Goal: Information Seeking & Learning: Learn about a topic

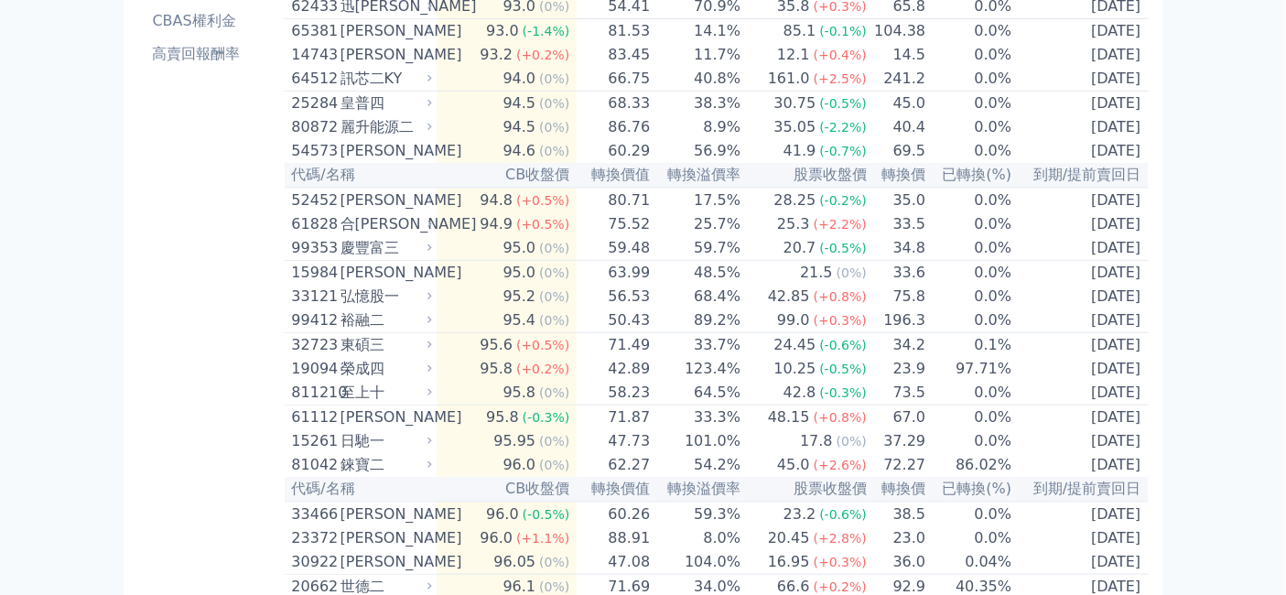
scroll to position [305, 0]
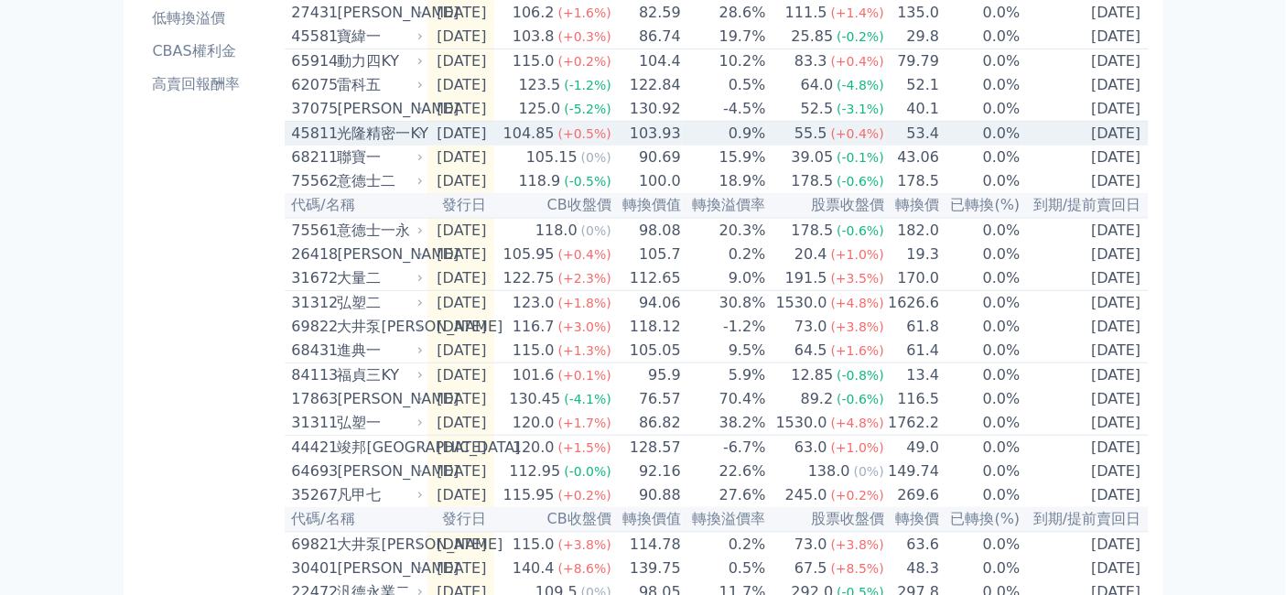
scroll to position [364, 0]
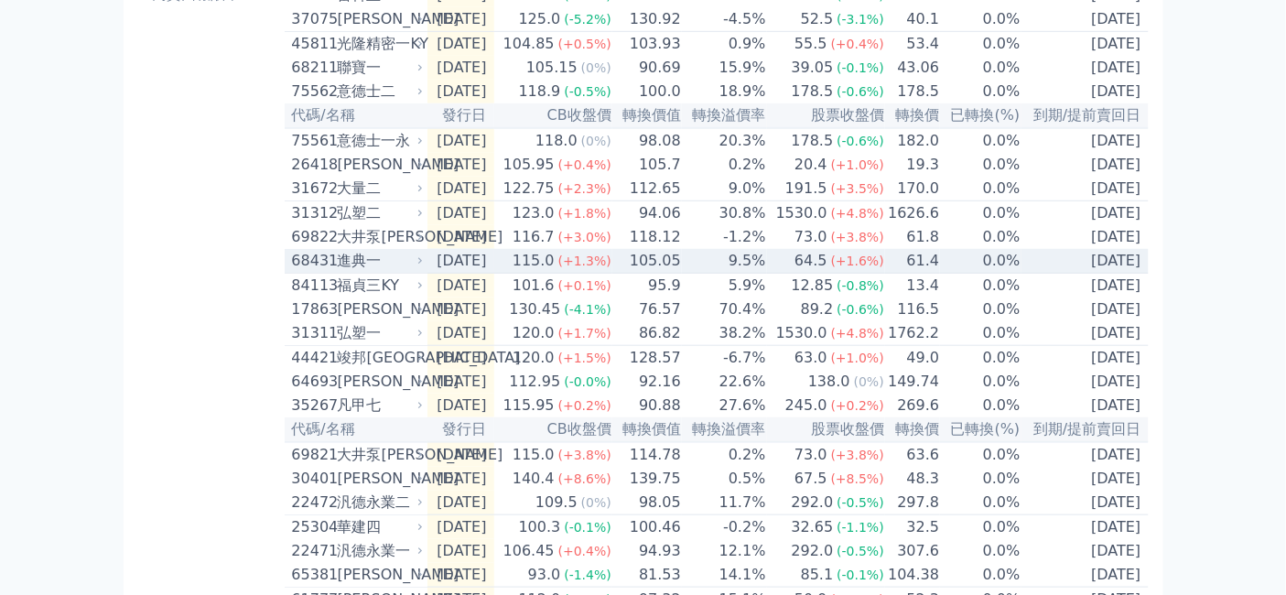
click at [292, 272] on div "68431" at bounding box center [312, 261] width 41 height 22
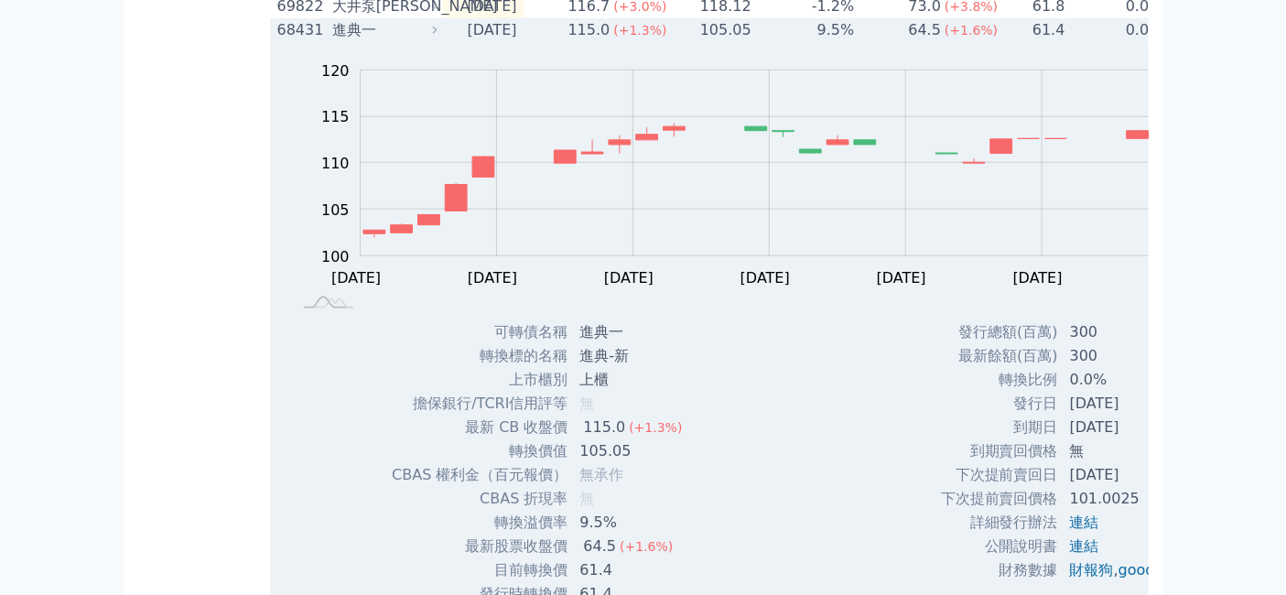
scroll to position [493, 0]
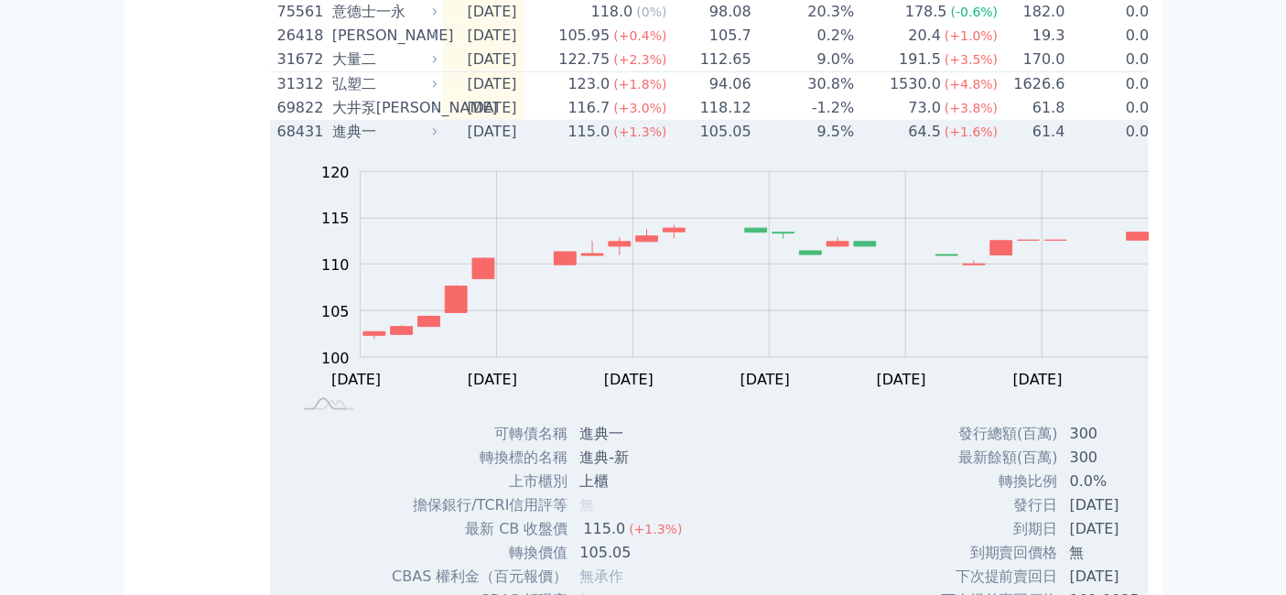
click at [332, 143] on div "進典一" at bounding box center [382, 132] width 101 height 22
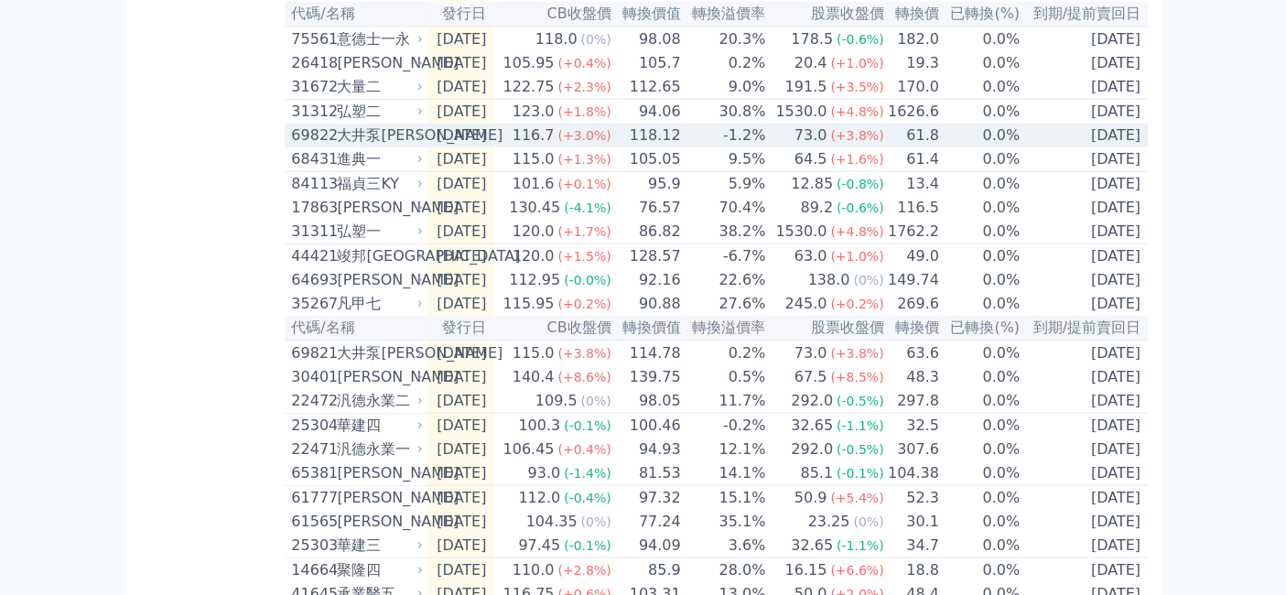
scroll to position [568, 0]
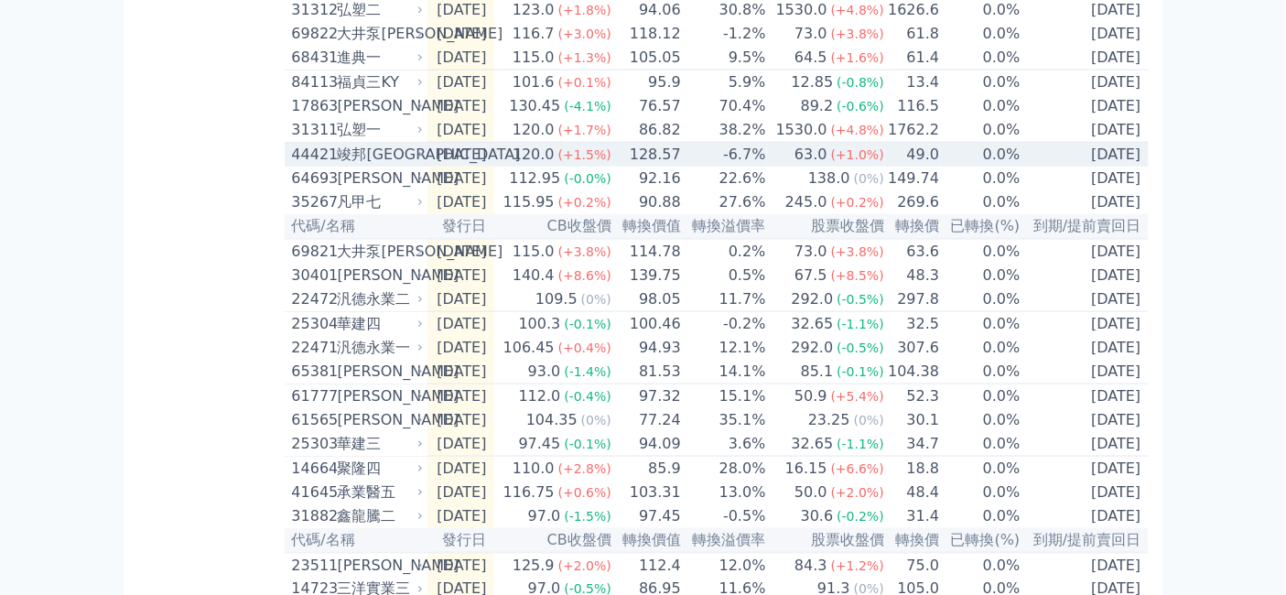
click at [338, 166] on div "竣邦[GEOGRAPHIC_DATA]" at bounding box center [379, 155] width 82 height 22
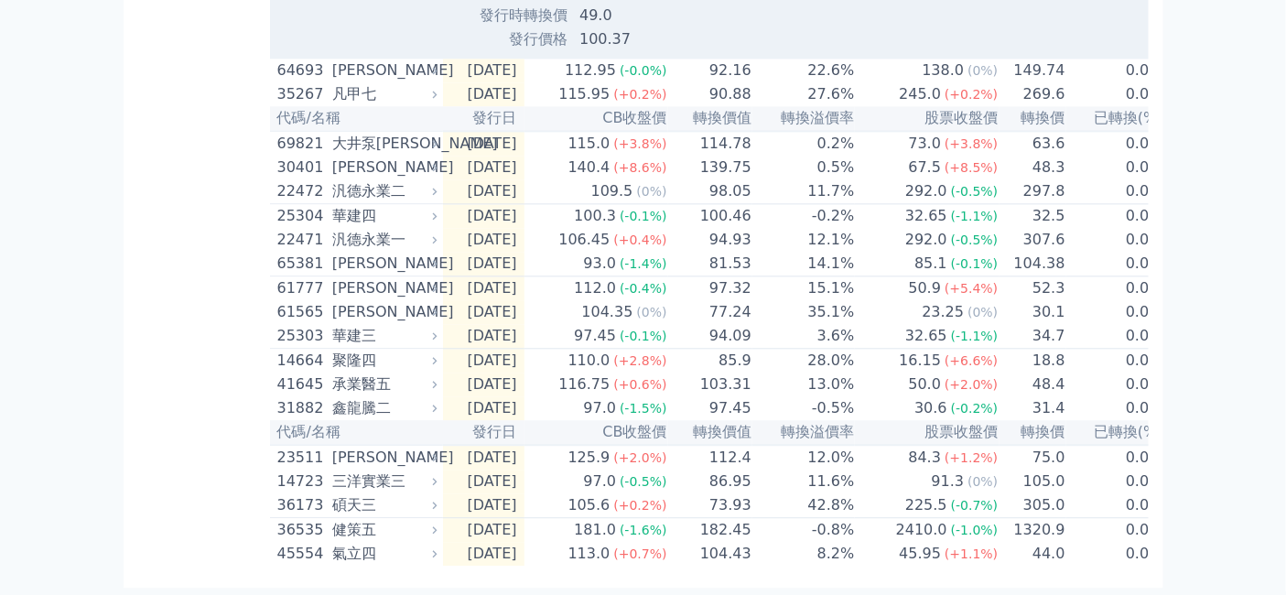
scroll to position [1585, 0]
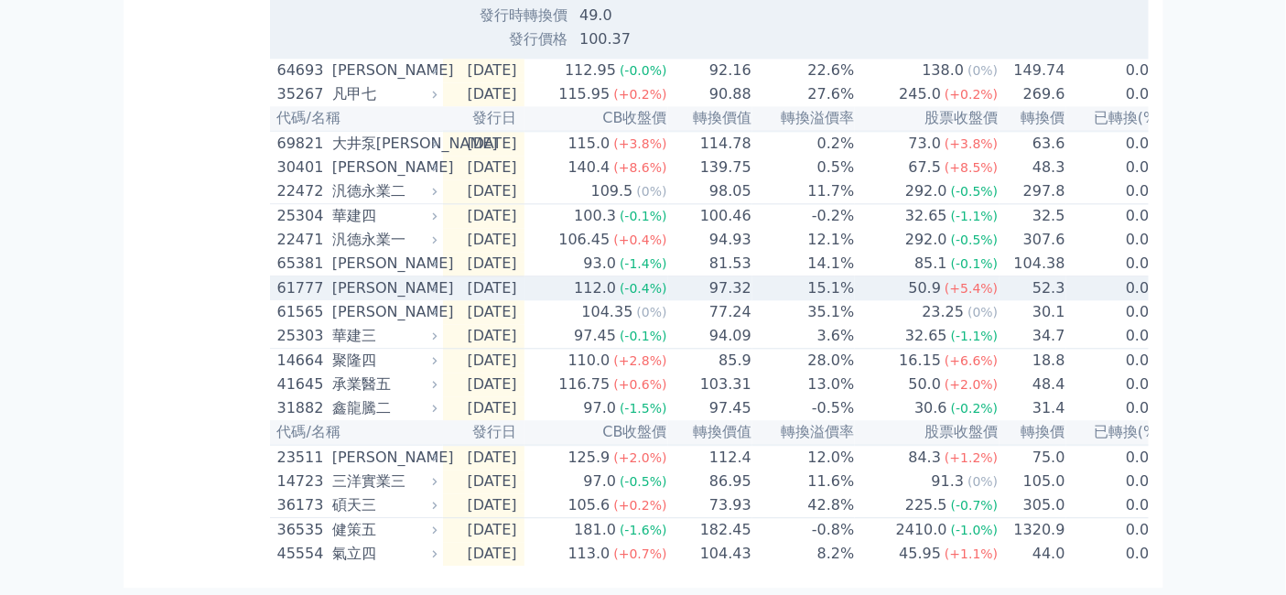
click at [332, 299] on div "[PERSON_NAME]" at bounding box center [382, 288] width 101 height 22
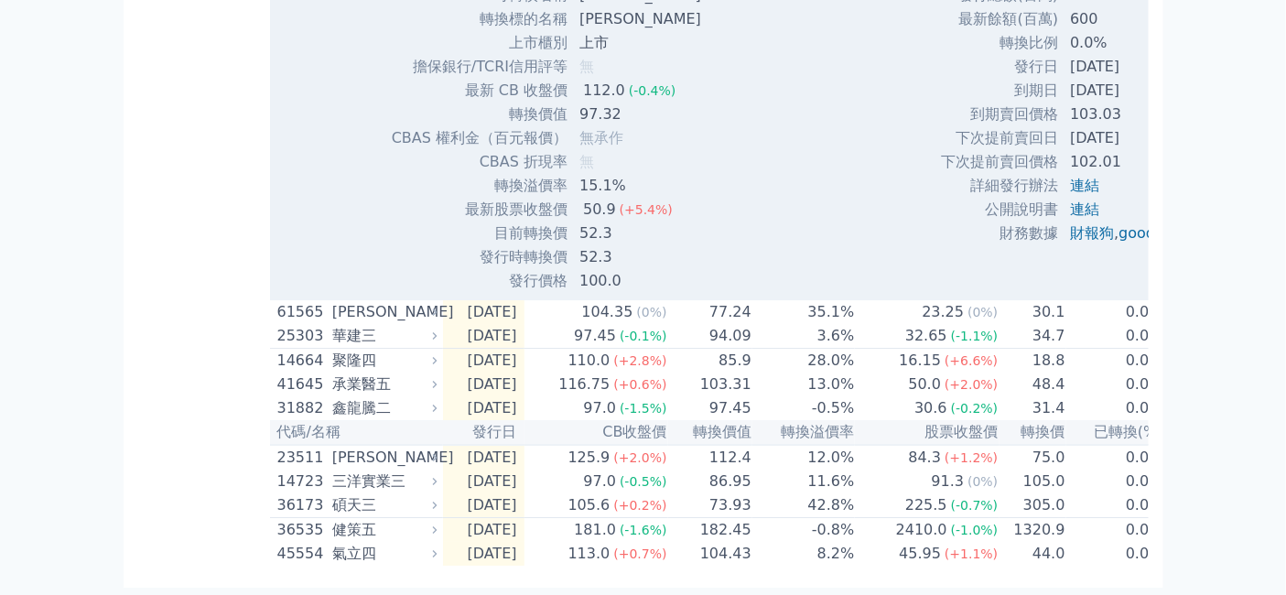
scroll to position [1789, 0]
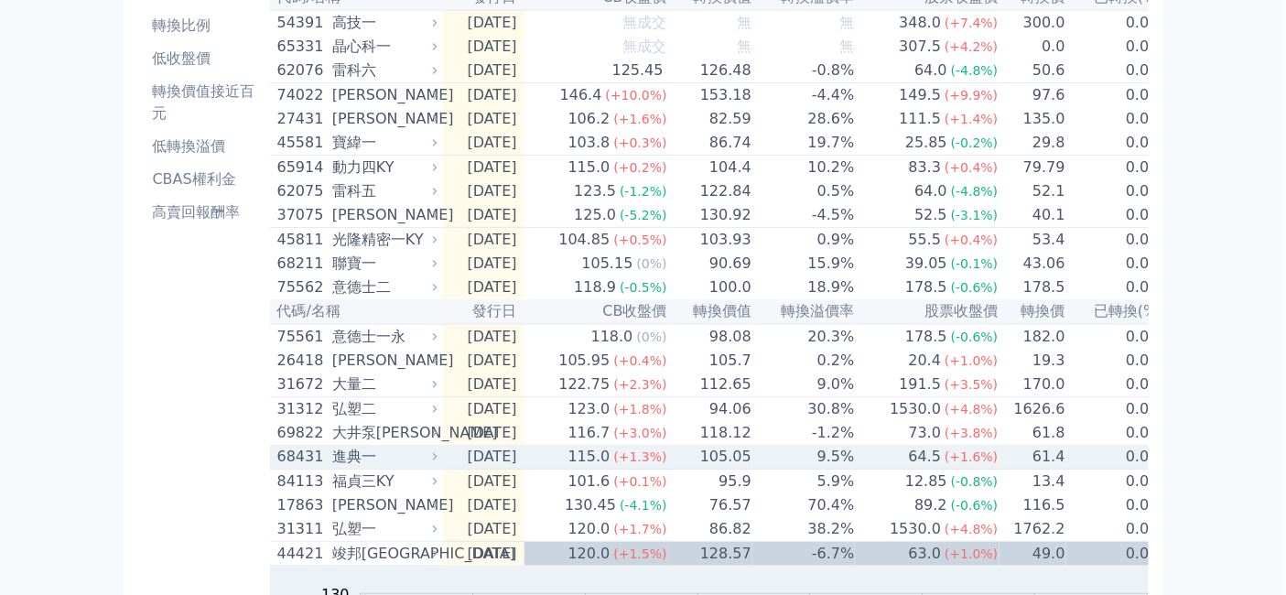
scroll to position [55, 0]
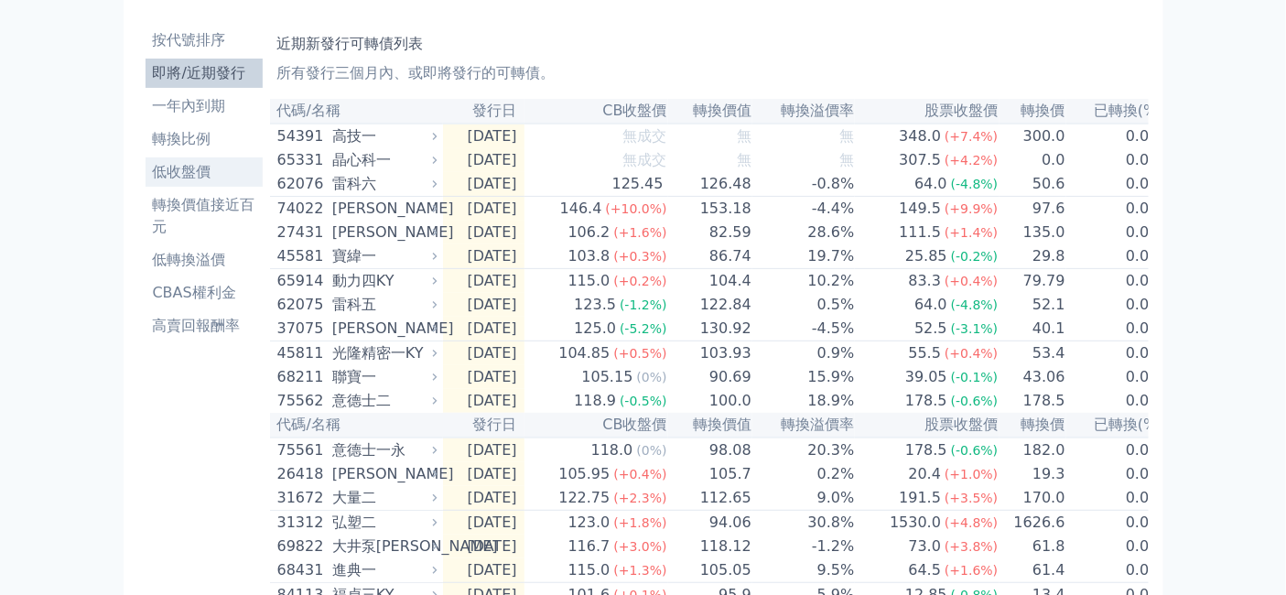
click at [146, 183] on li "低收盤價" at bounding box center [204, 172] width 117 height 22
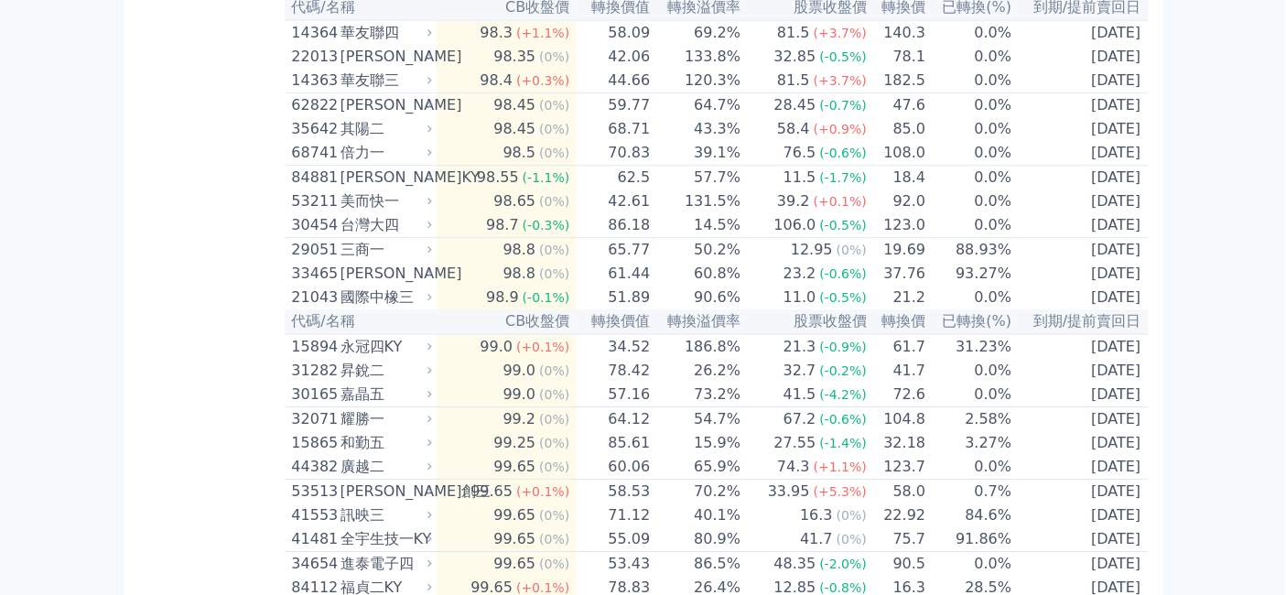
scroll to position [1831, 0]
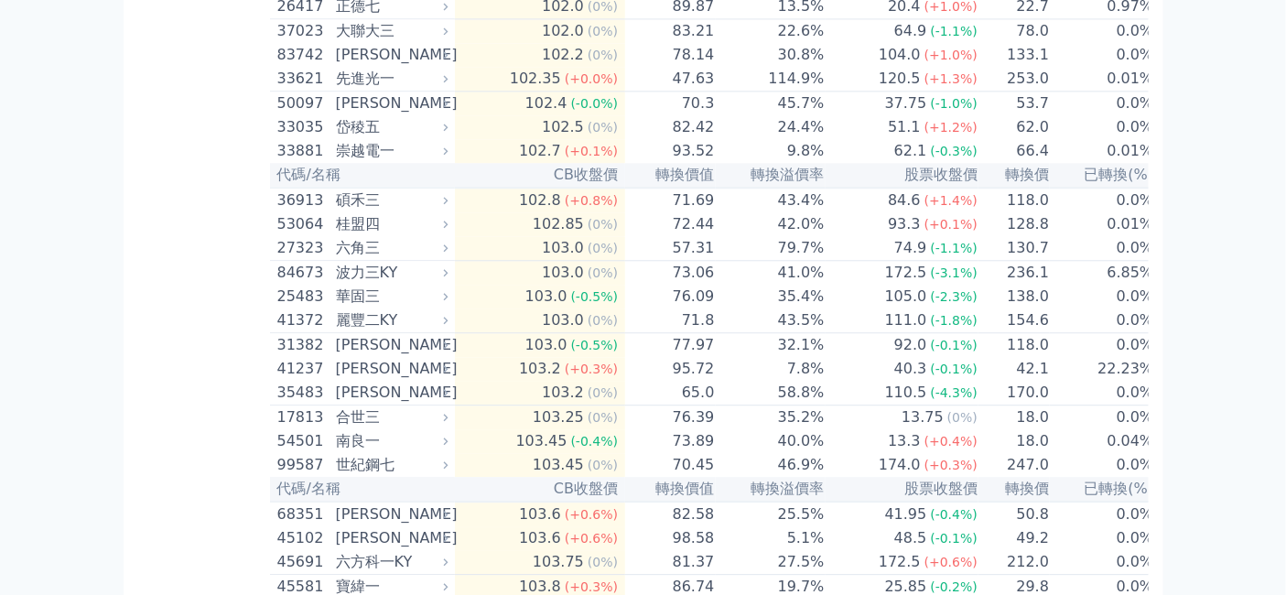
scroll to position [3763, 0]
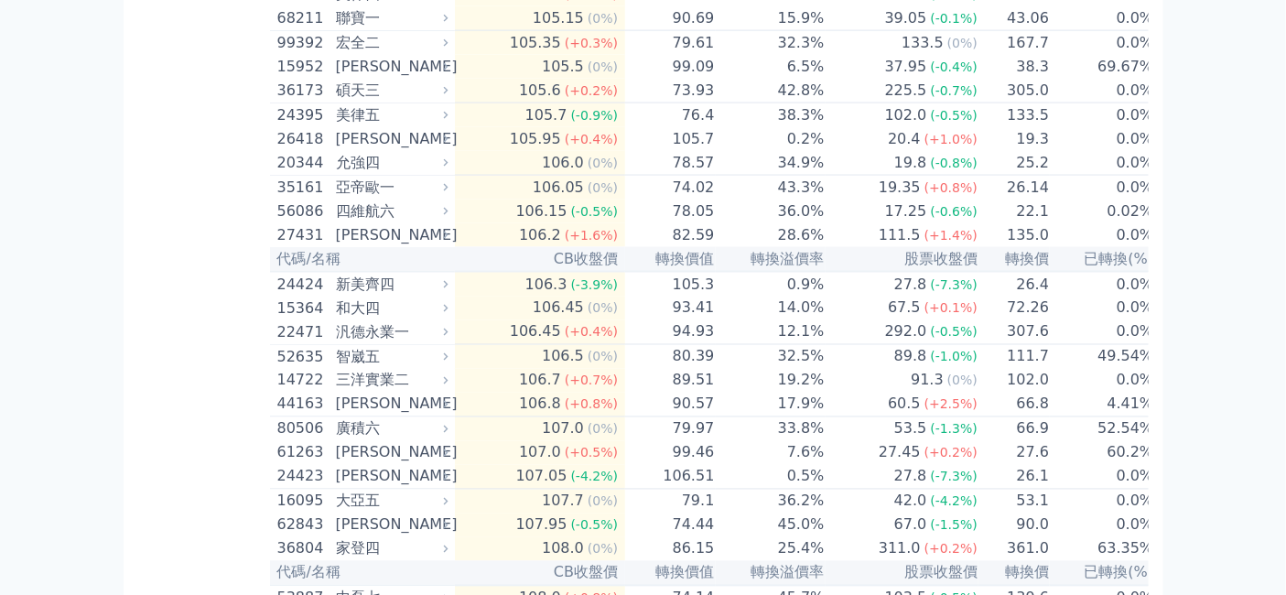
scroll to position [5594, 0]
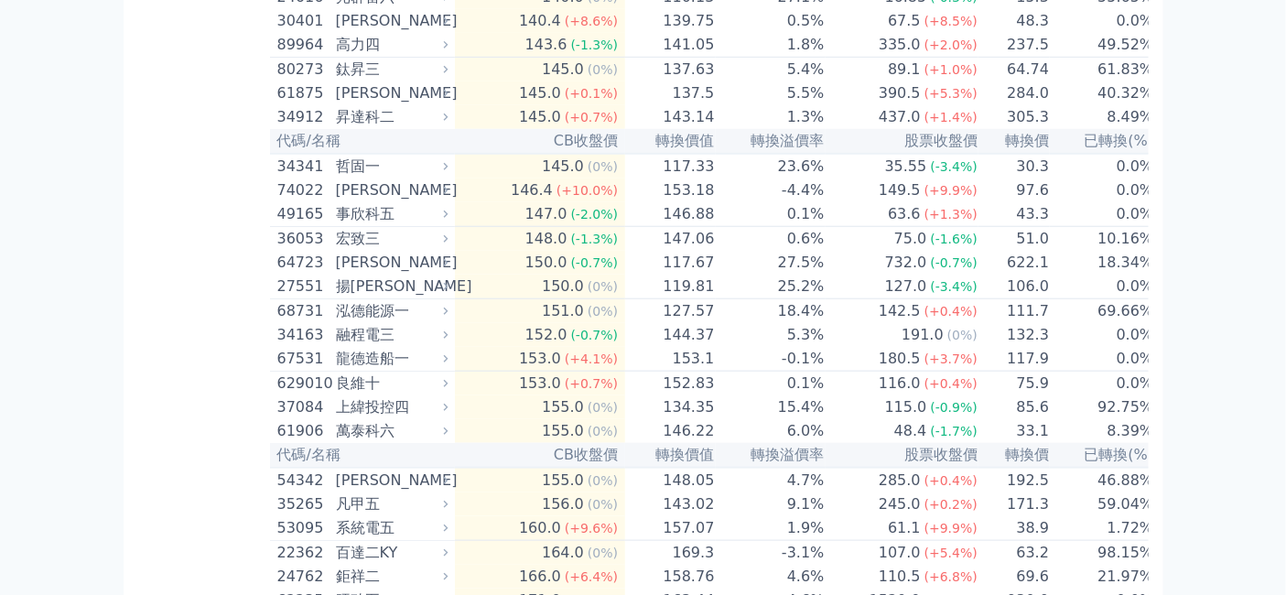
scroll to position [9663, 0]
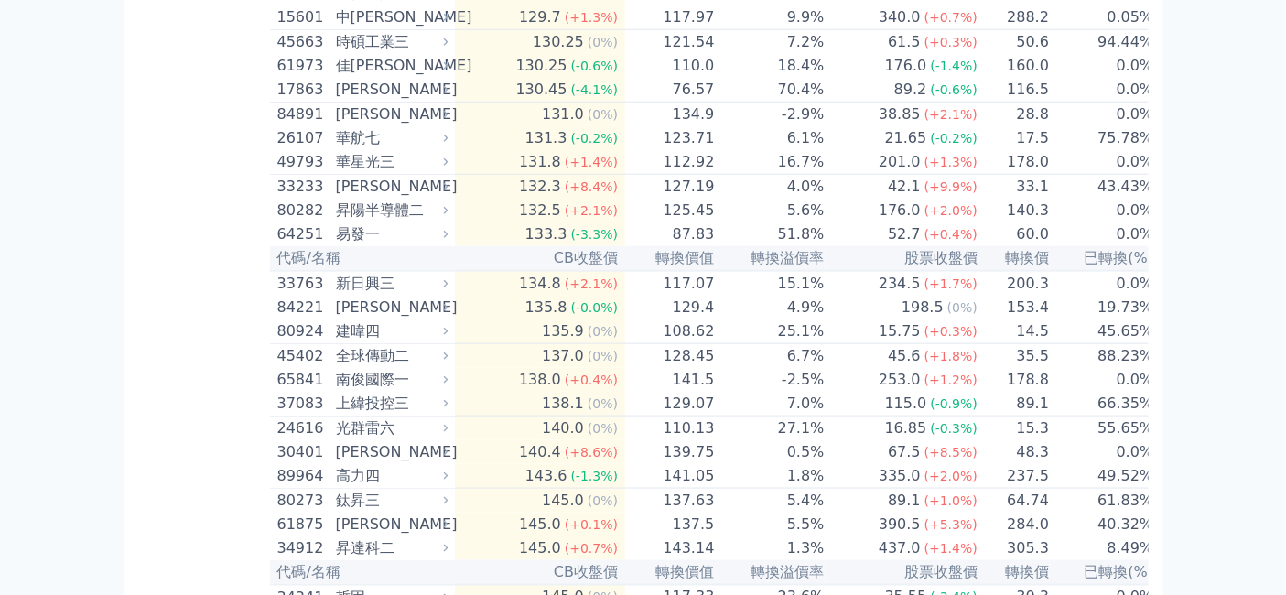
scroll to position [9764, 0]
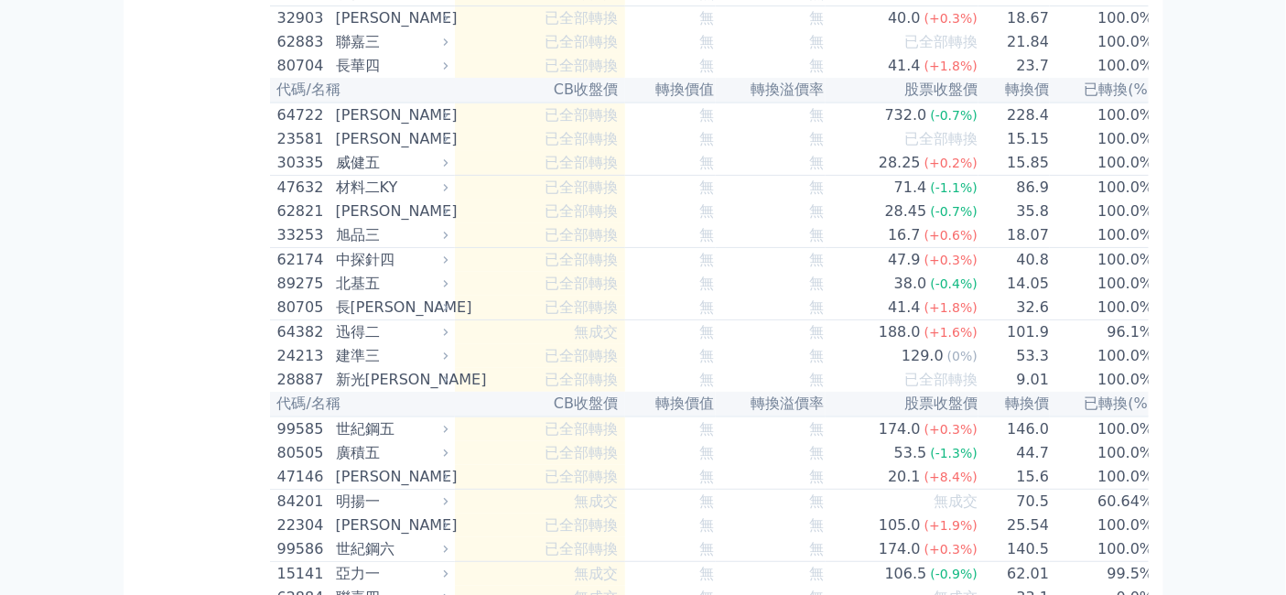
scroll to position [11697, 0]
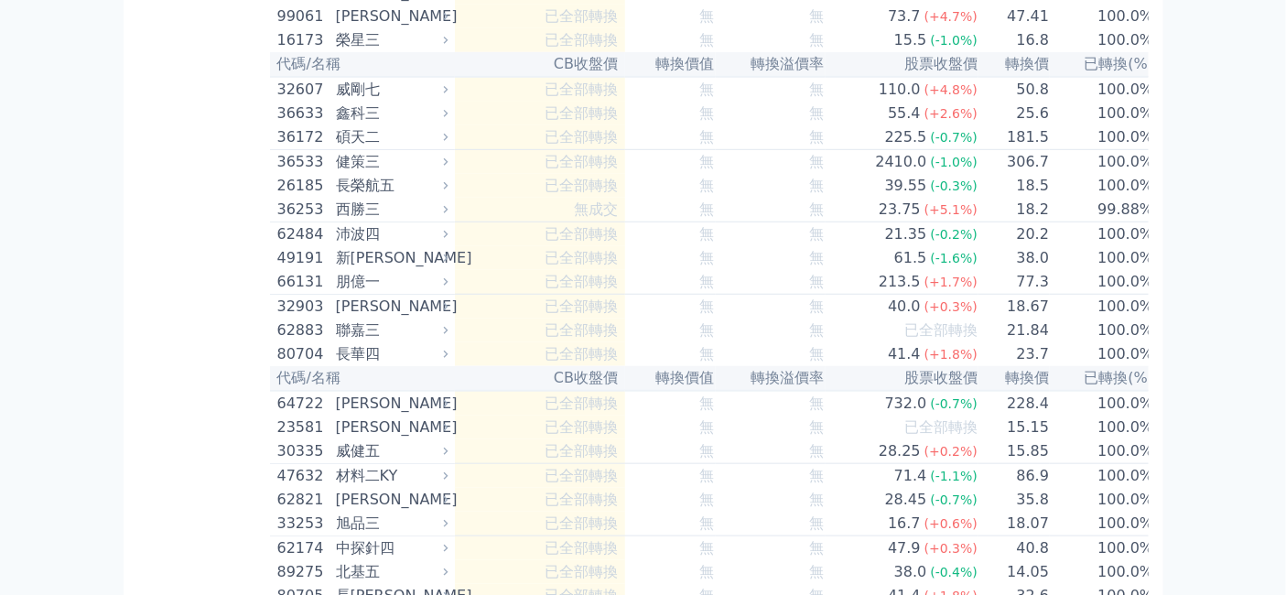
scroll to position [11799, 0]
